Goal: Information Seeking & Learning: Understand process/instructions

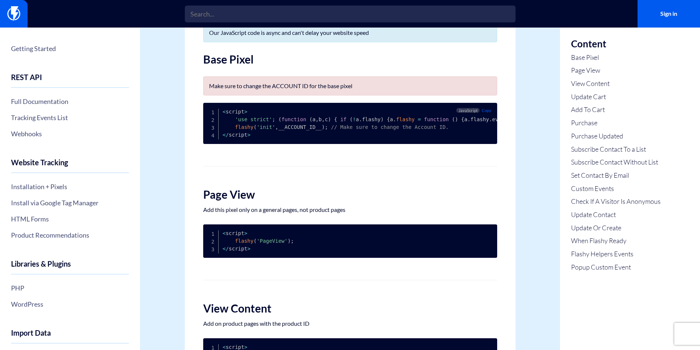
scroll to position [65, 0]
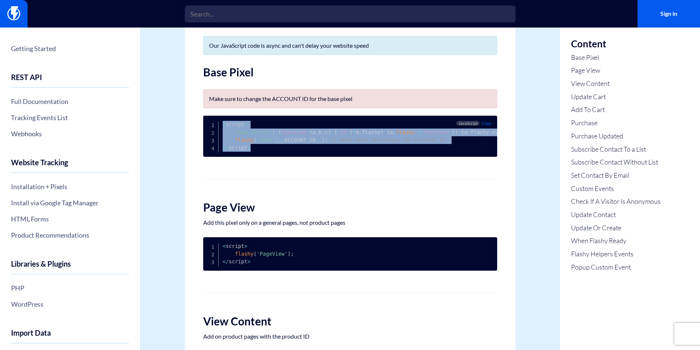
drag, startPoint x: 255, startPoint y: 148, endPoint x: 222, endPoint y: 125, distance: 40.0
click at [222, 125] on pre "< script > 'use strict' ; ( function ( a , b , c ) { if ( ! a . flashy ) { a . …" at bounding box center [350, 136] width 294 height 41
copy code "< script > 'use strict' ; ( function ( a , b , c ) { if ( ! a . flashy ) { a . …"
click at [486, 123] on span "Copy" at bounding box center [487, 123] width 10 height 5
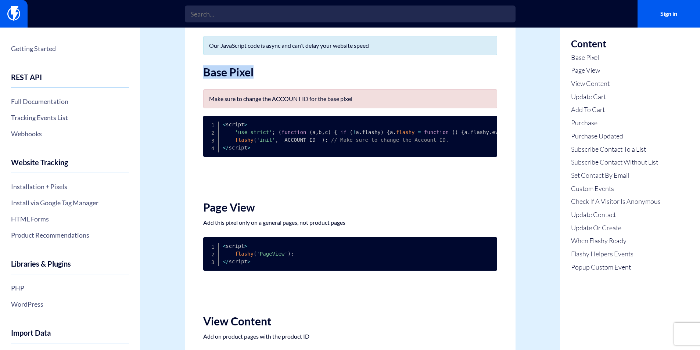
drag, startPoint x: 200, startPoint y: 76, endPoint x: 263, endPoint y: 70, distance: 63.5
copy h2 "Base Pixel"
drag, startPoint x: 257, startPoint y: 271, endPoint x: 223, endPoint y: 255, distance: 37.2
click at [223, 255] on pre "< script > flashy ( 'PageView' ) ; < / script >" at bounding box center [350, 253] width 294 height 33
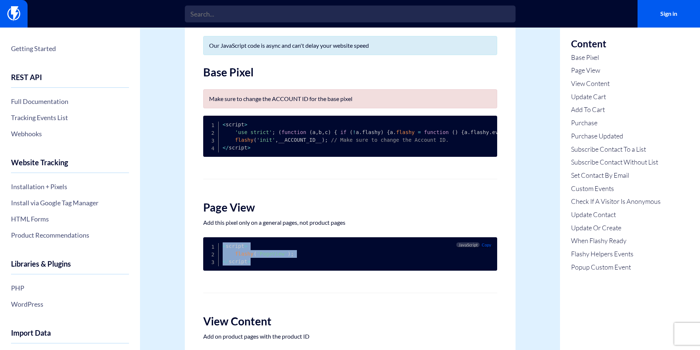
copy code "< script > flashy ( 'PageView' ) ; < / script >"
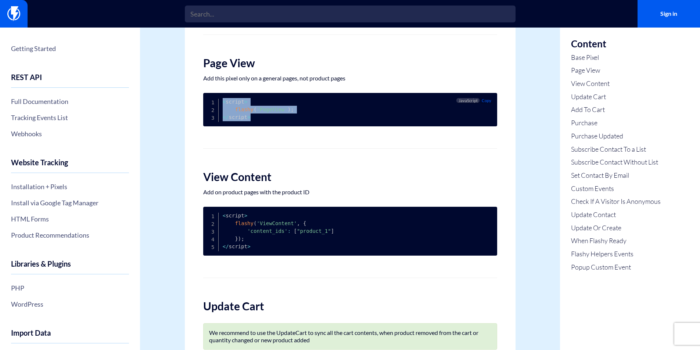
scroll to position [212, 0]
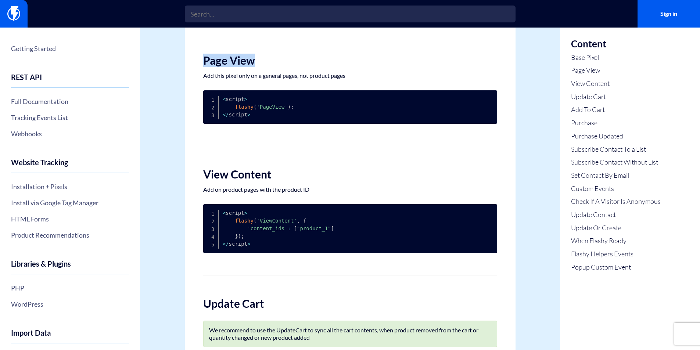
drag, startPoint x: 254, startPoint y: 66, endPoint x: 201, endPoint y: 64, distance: 53.3
copy h2 "Page View"
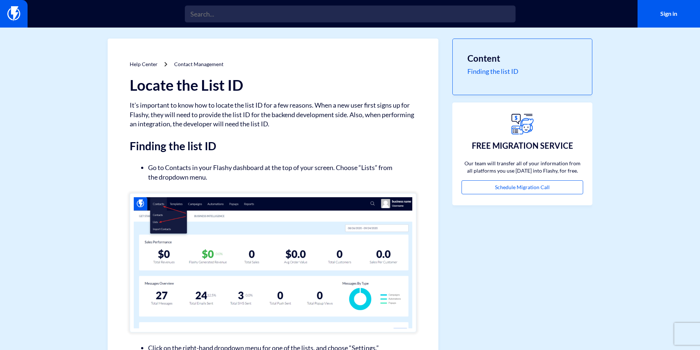
click at [514, 69] on link "Finding the list ID" at bounding box center [522, 72] width 110 height 10
